Goal: Task Accomplishment & Management: Use online tool/utility

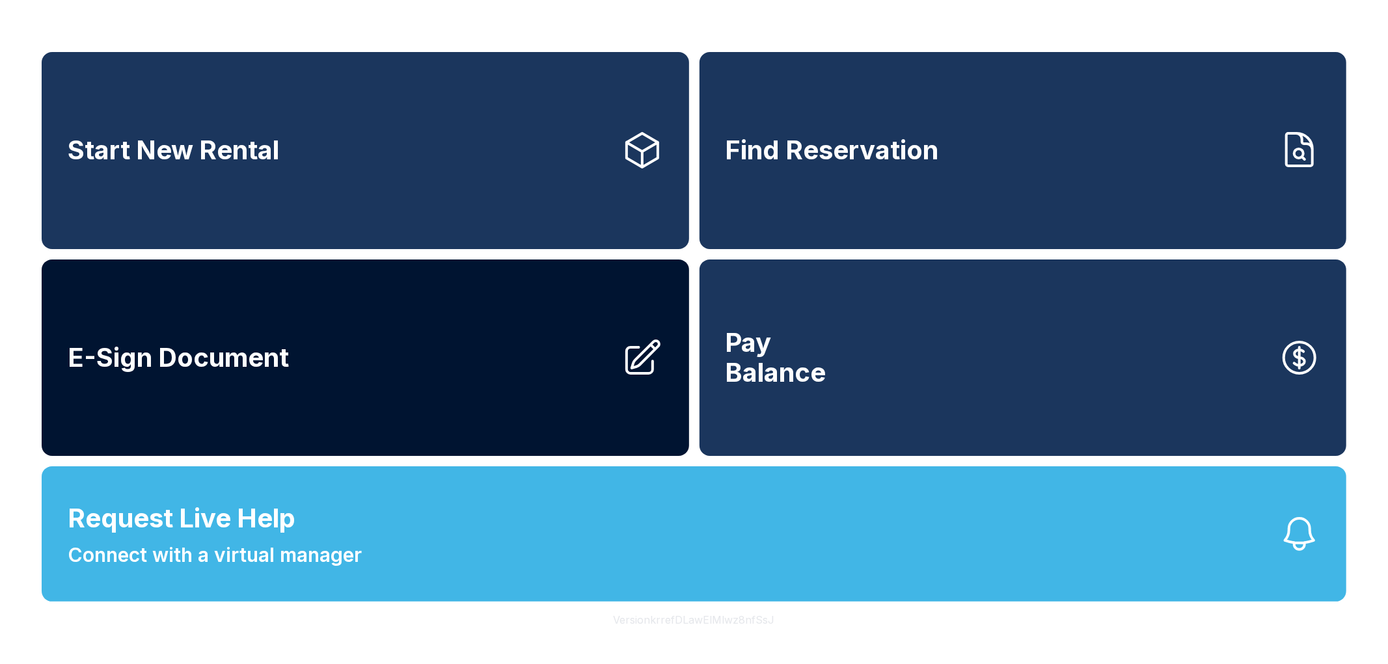
click at [345, 323] on link "E-Sign Document" at bounding box center [365, 358] width 647 height 197
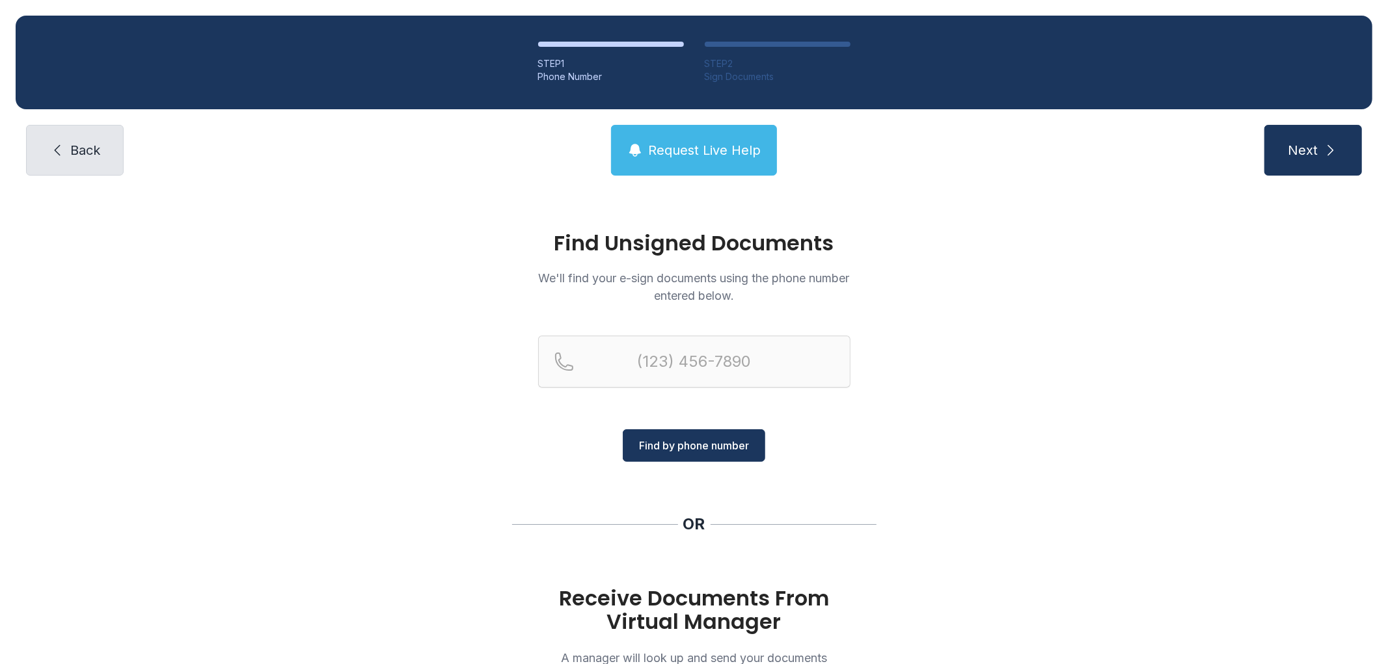
click at [88, 138] on link "Back" at bounding box center [75, 150] width 98 height 51
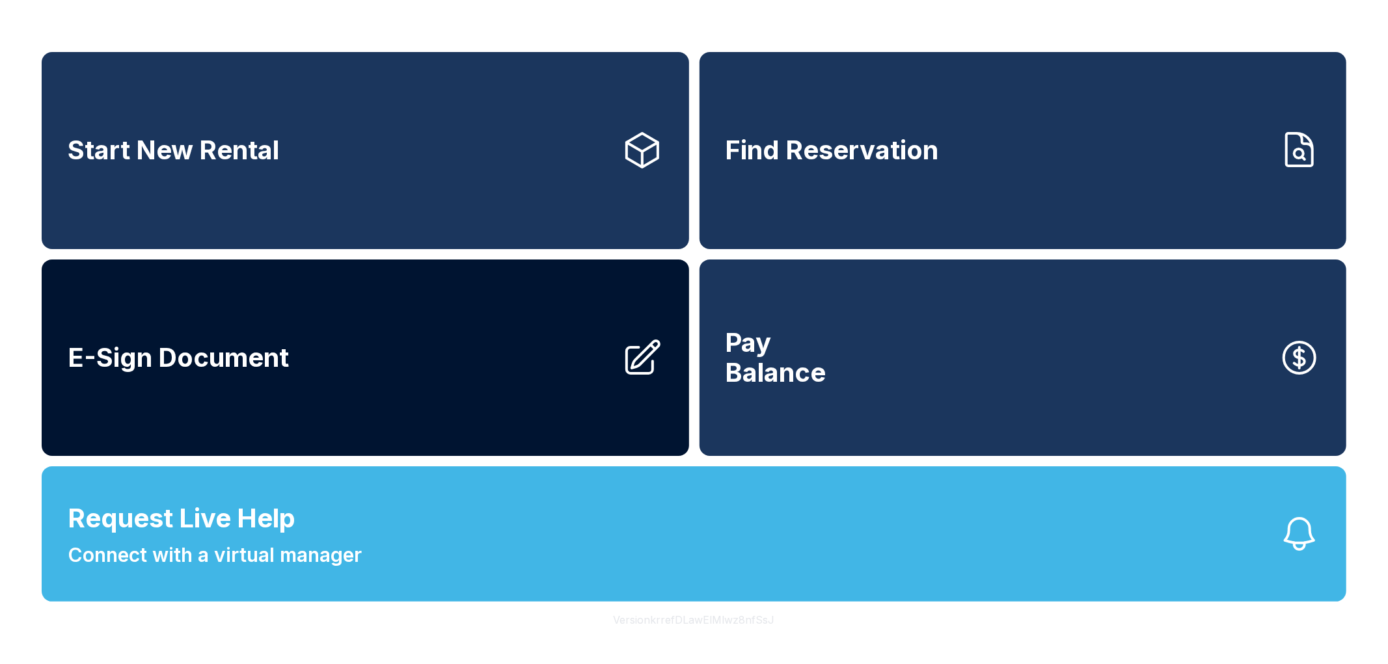
click at [274, 308] on link "E-Sign Document" at bounding box center [365, 358] width 647 height 197
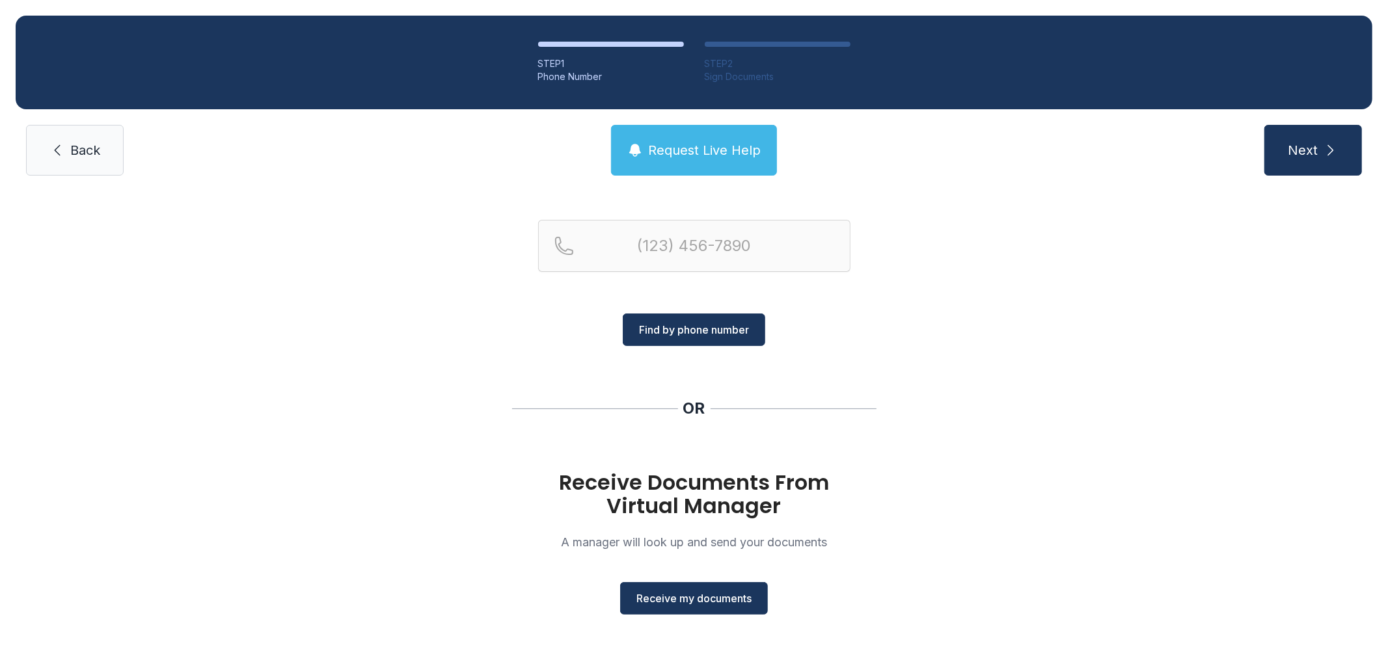
scroll to position [118, 0]
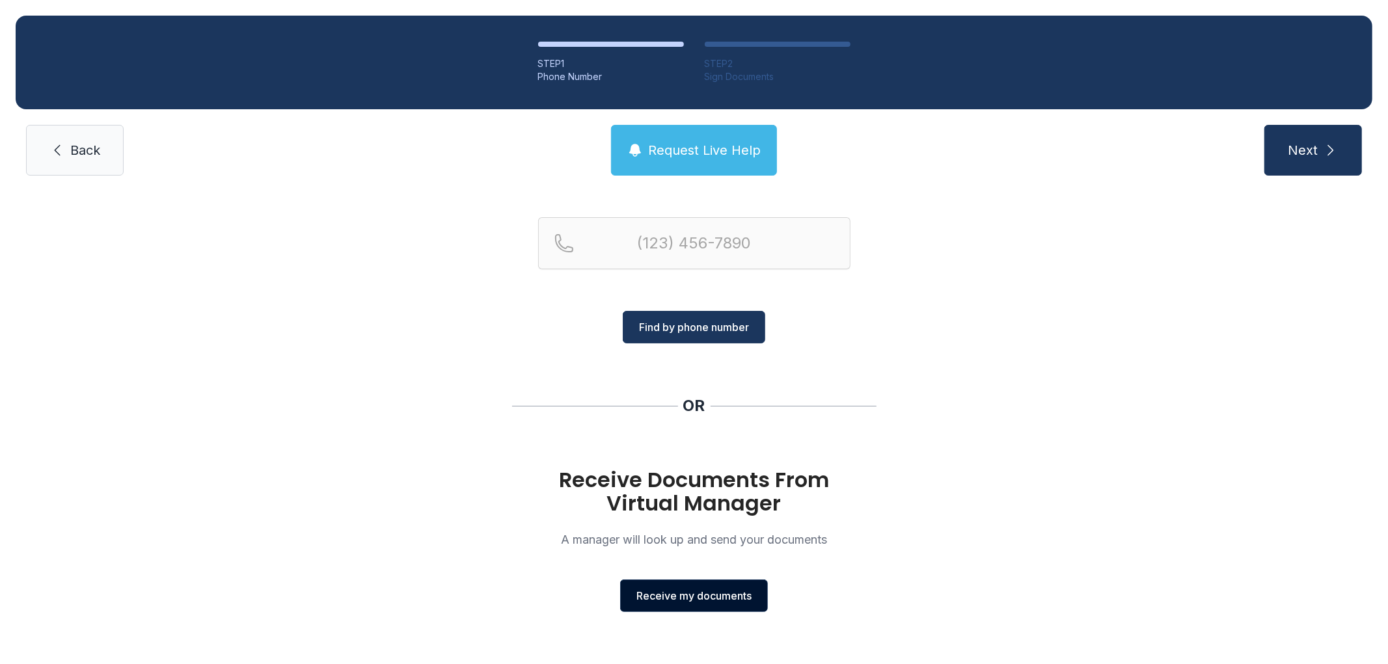
click at [680, 595] on span "Receive my documents" at bounding box center [693, 596] width 115 height 16
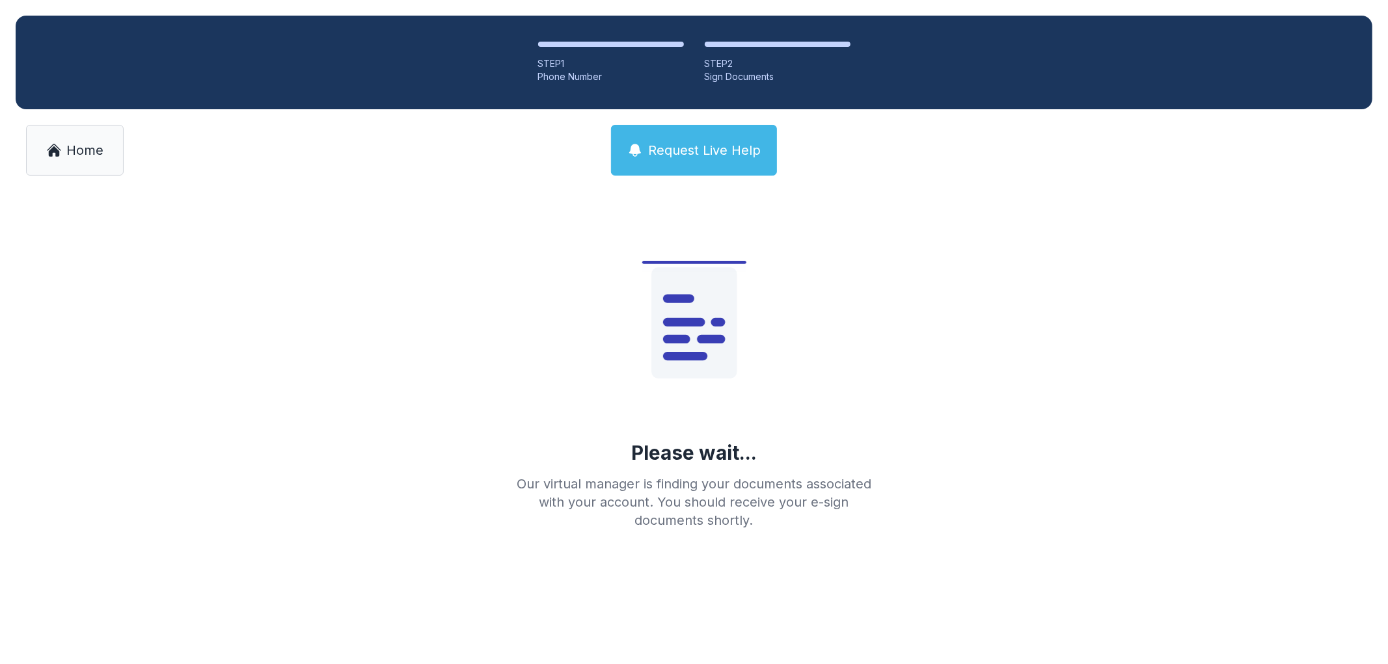
click at [226, 226] on div "Please wait... Our virtual manager is finding your documents associated with yo…" at bounding box center [694, 386] width 1388 height 390
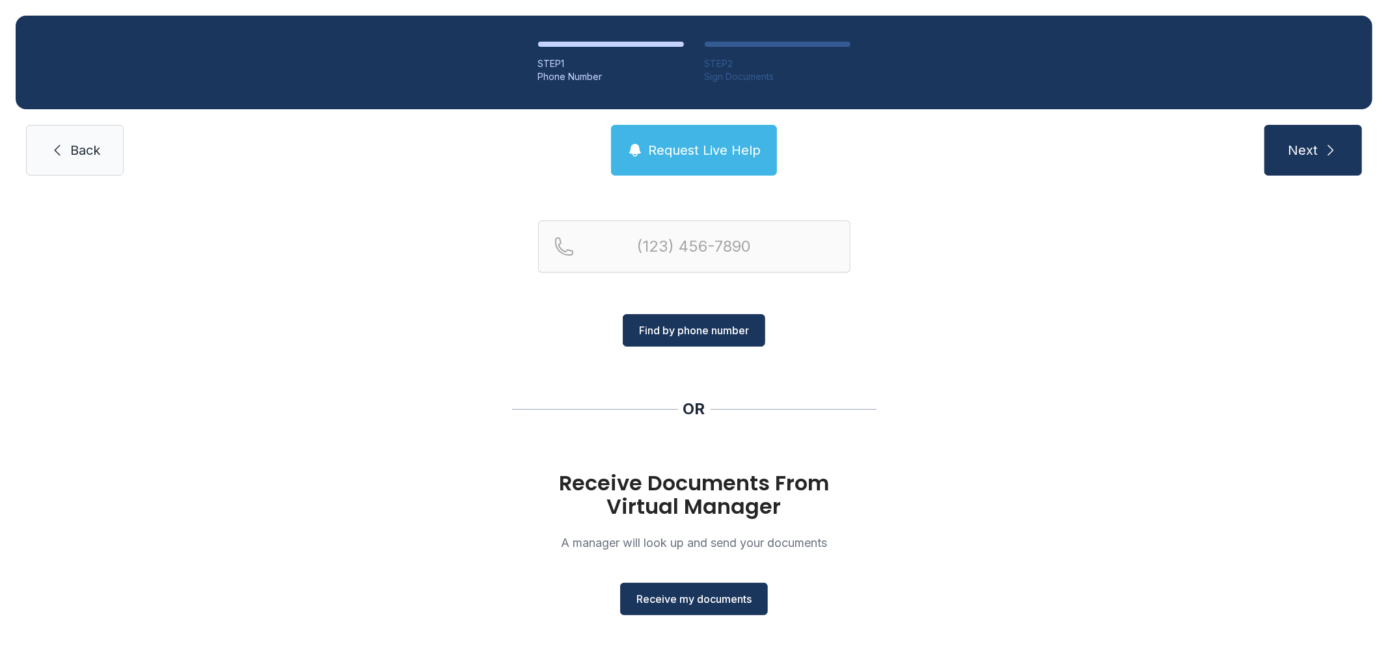
scroll to position [118, 0]
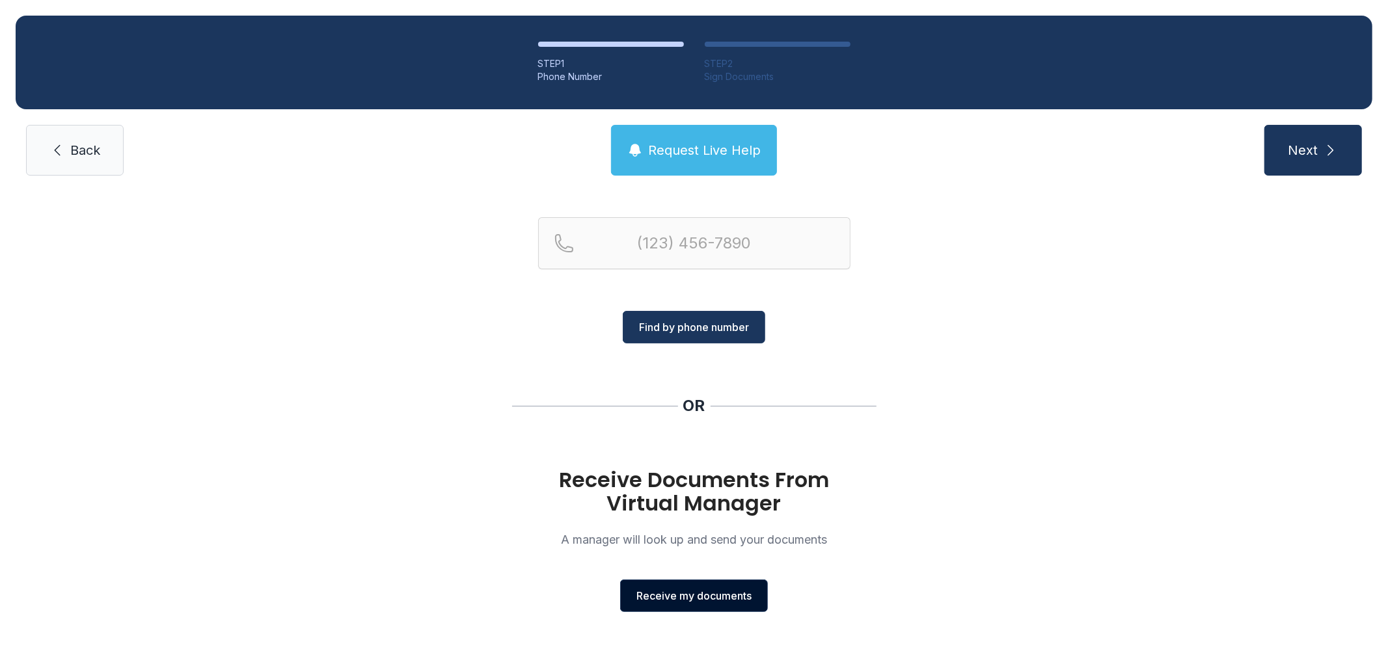
click at [701, 591] on span "Receive my documents" at bounding box center [693, 596] width 115 height 16
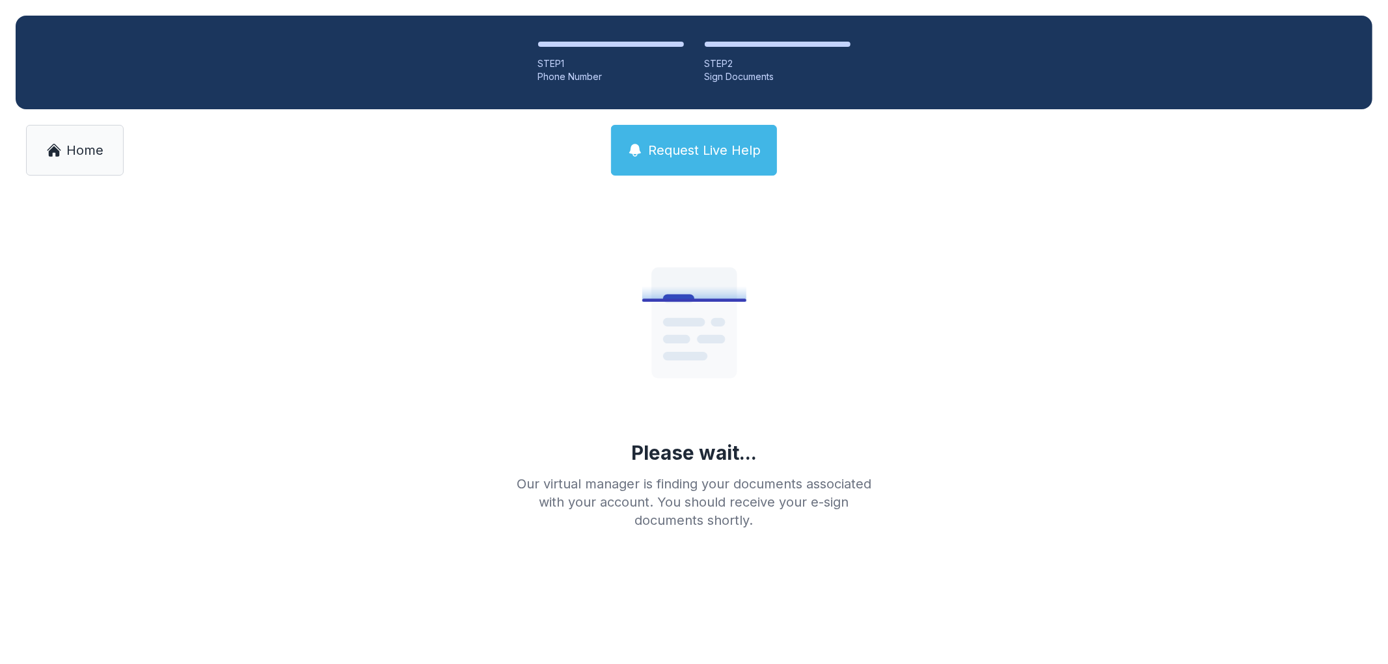
click at [55, 157] on icon at bounding box center [54, 150] width 16 height 16
